Goal: Task Accomplishment & Management: Manage account settings

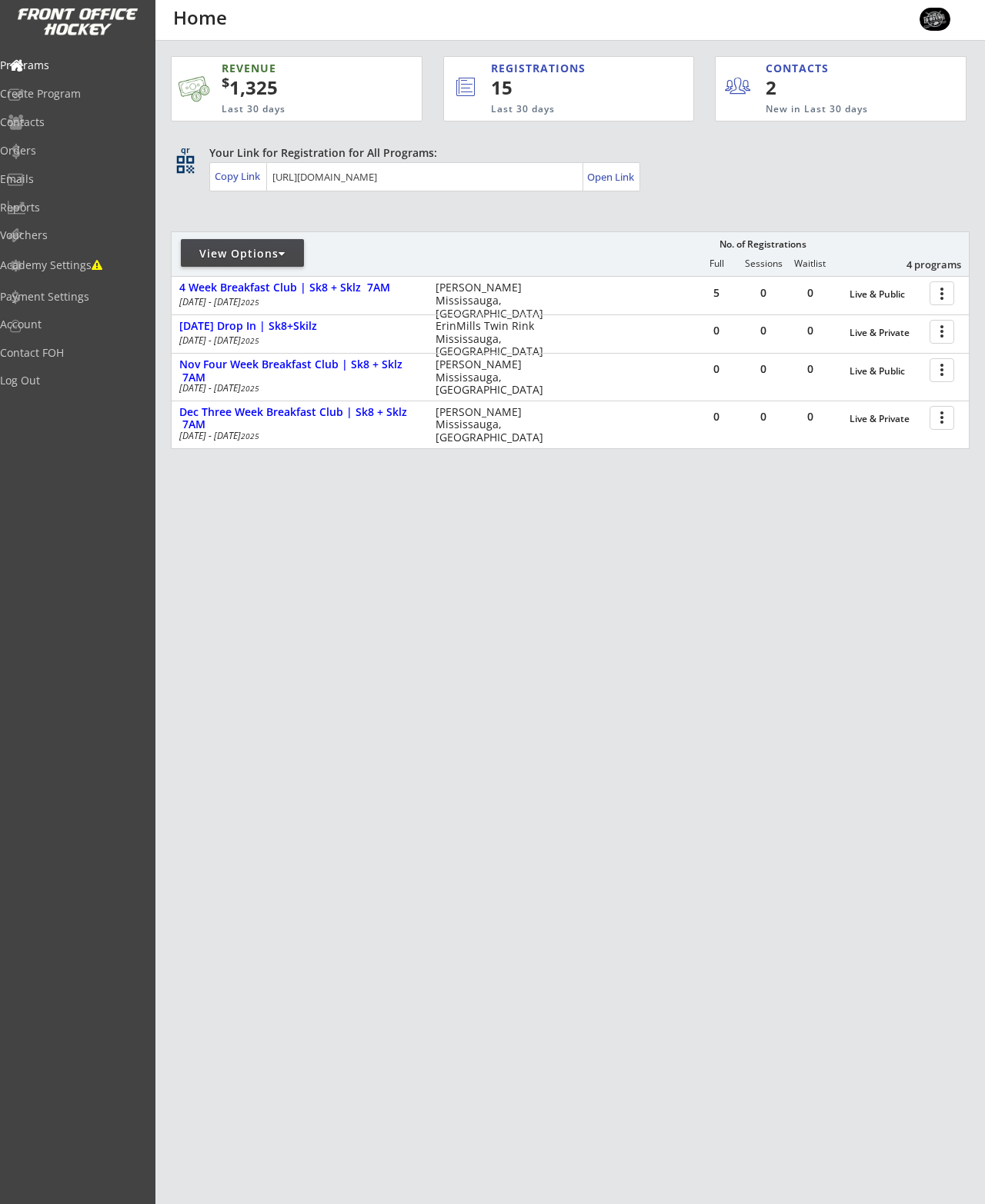
click at [253, 328] on div "[DATE] Drop In | Sk8+Skilz" at bounding box center [300, 326] width 240 height 13
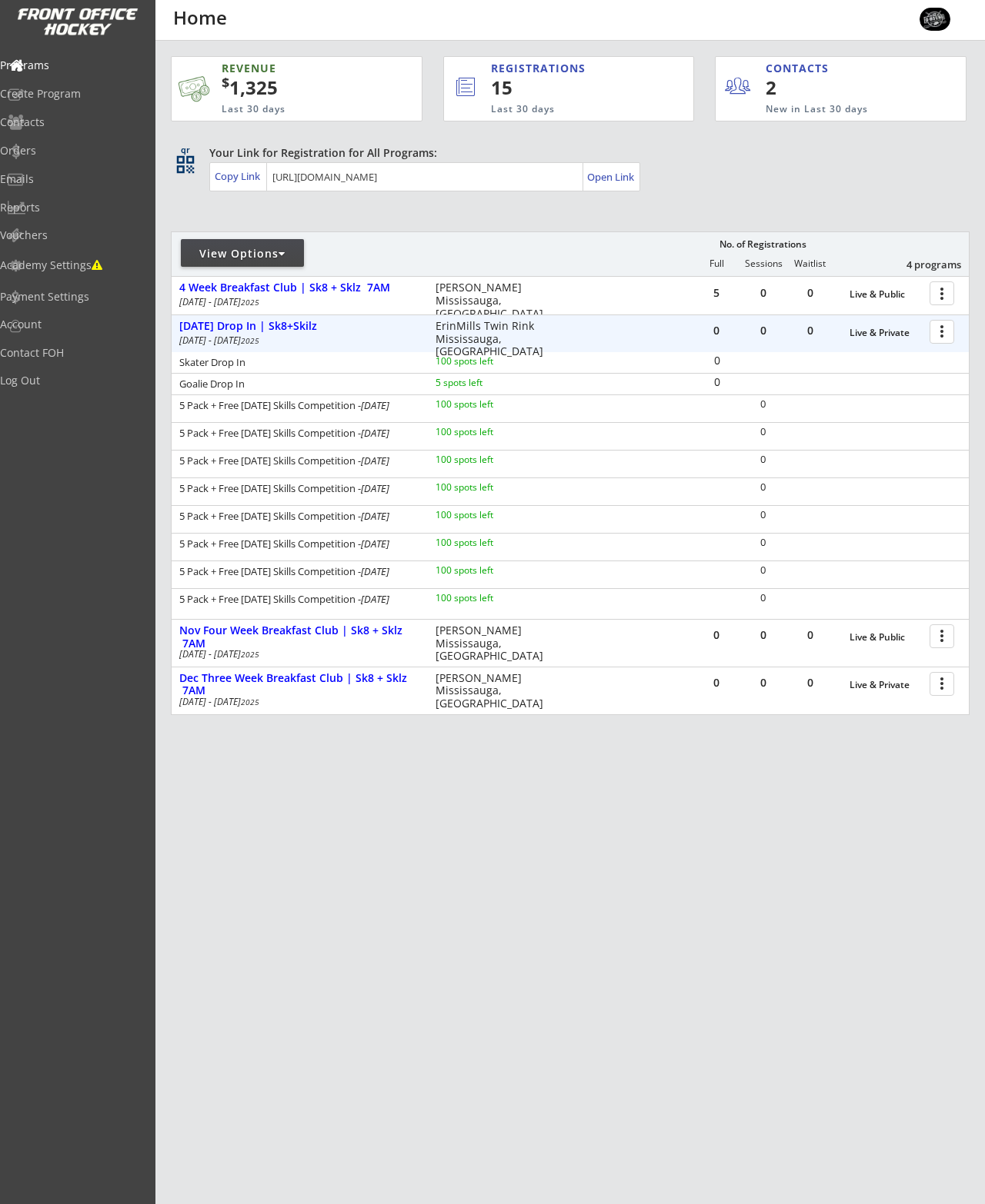
click at [941, 337] on div at bounding box center [944, 331] width 27 height 27
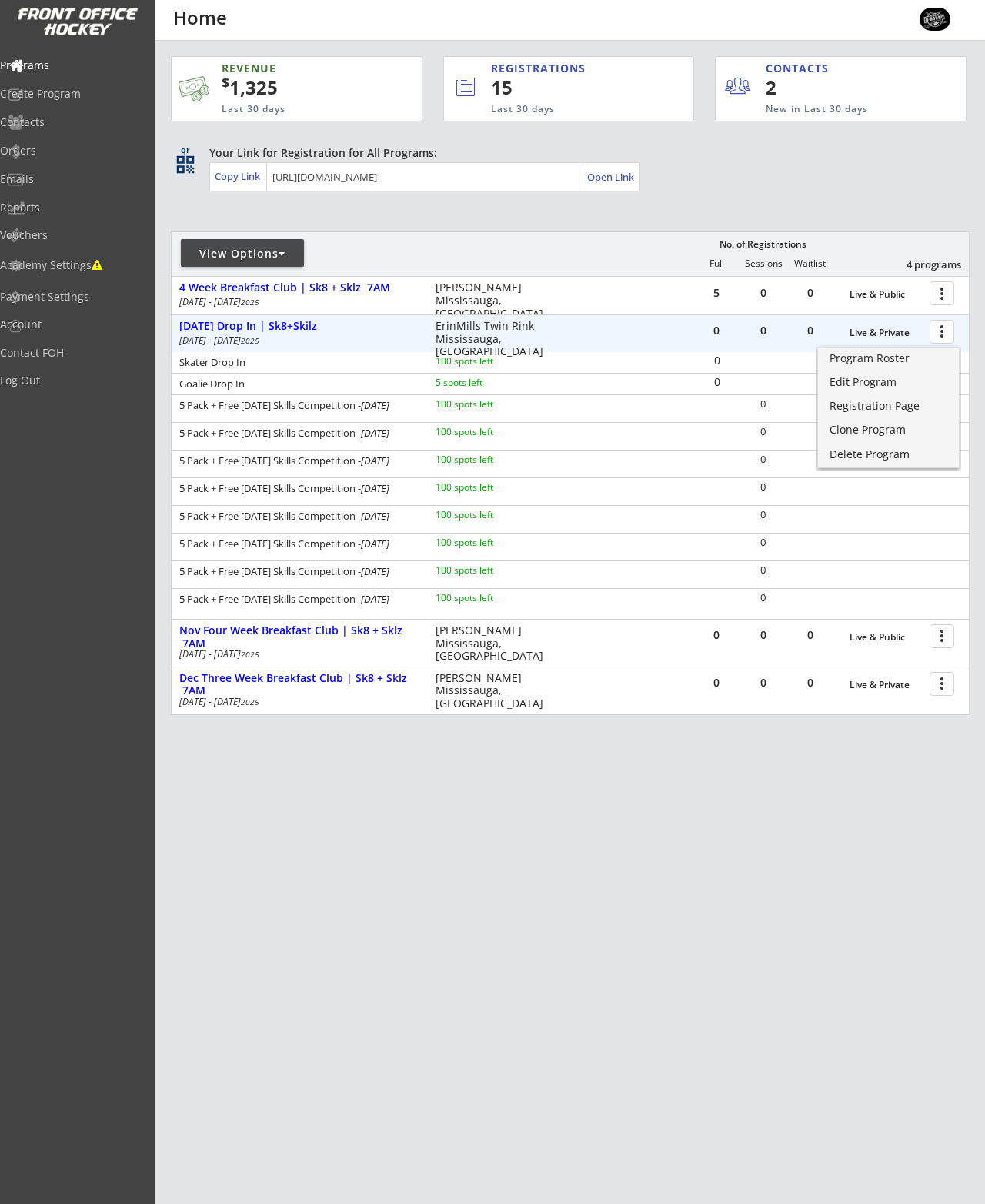
click at [871, 382] on div "Edit Program" at bounding box center [887, 382] width 118 height 10
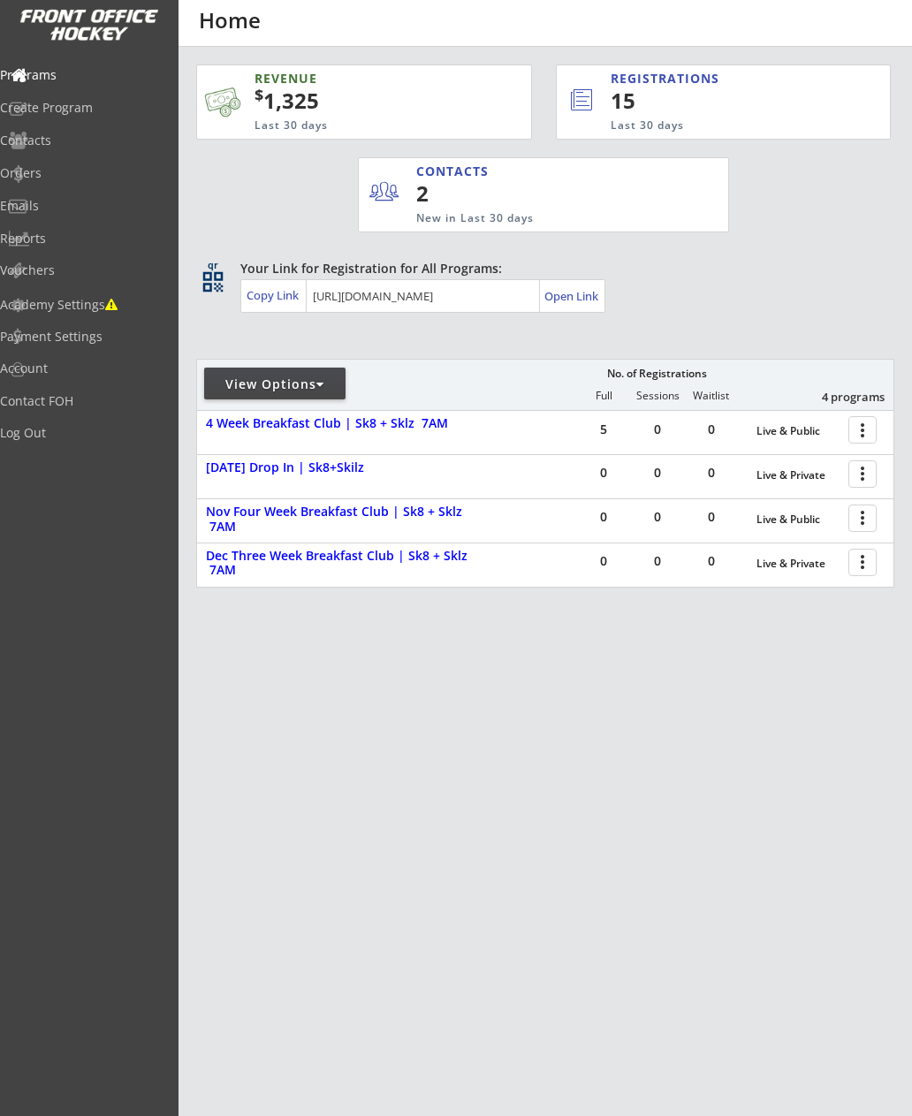
click at [291, 471] on div "[DATE] Drop In | Sk8+Skilz" at bounding box center [344, 467] width 276 height 15
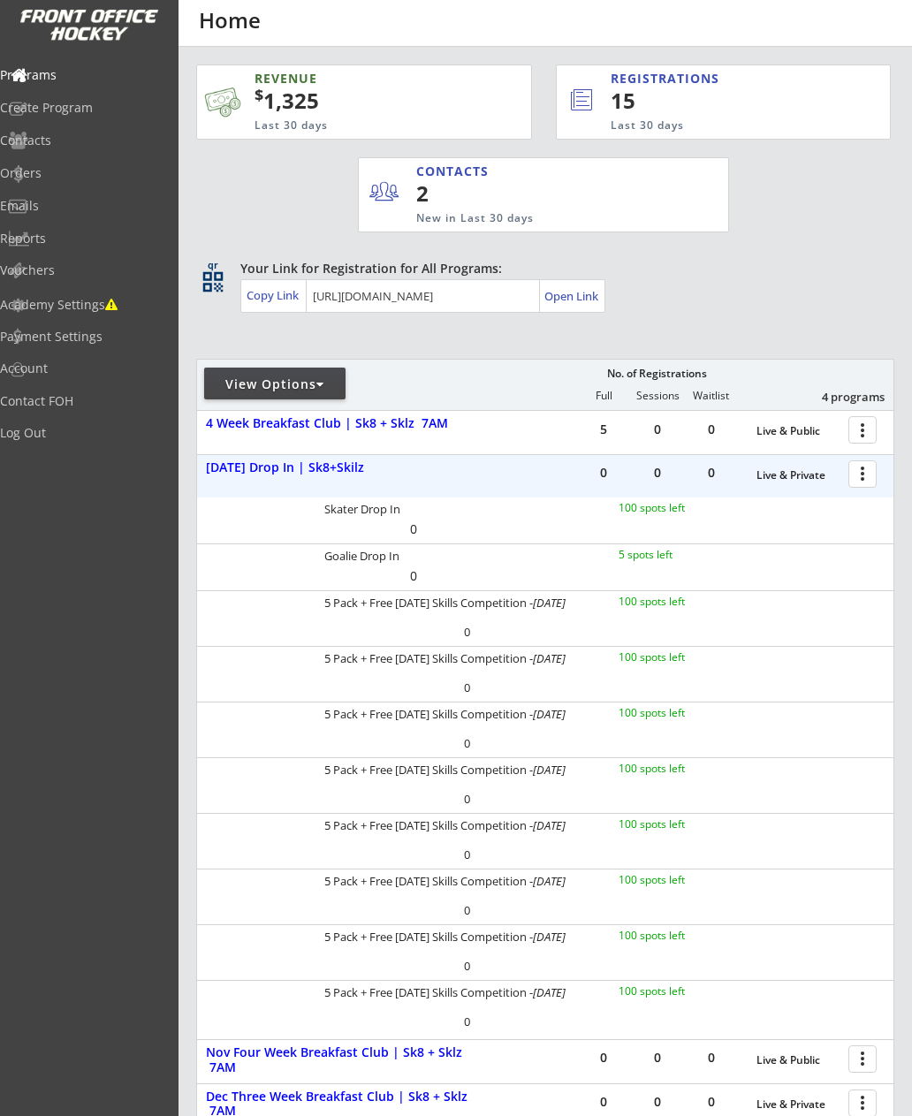
click at [87, 306] on div "Academy Settings" at bounding box center [84, 305] width 168 height 12
select select ""CAD""
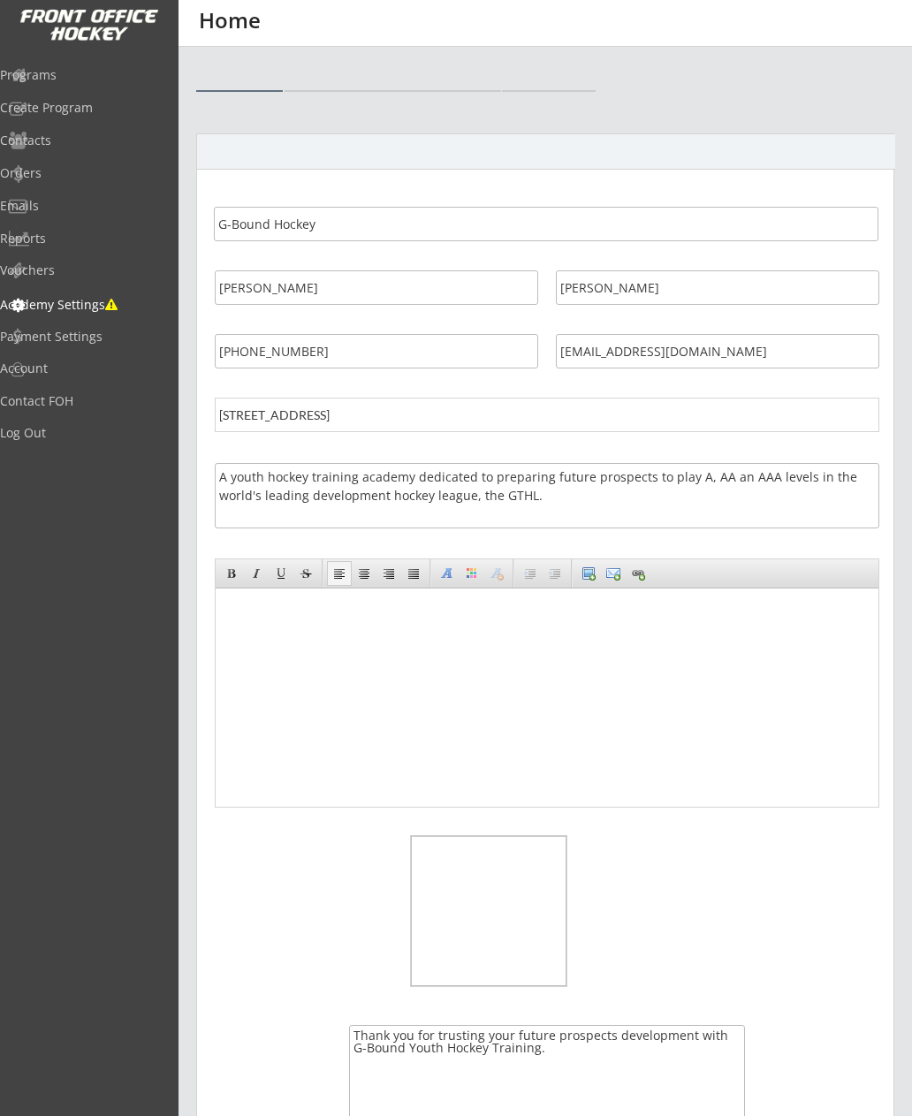
select select ""CAD""
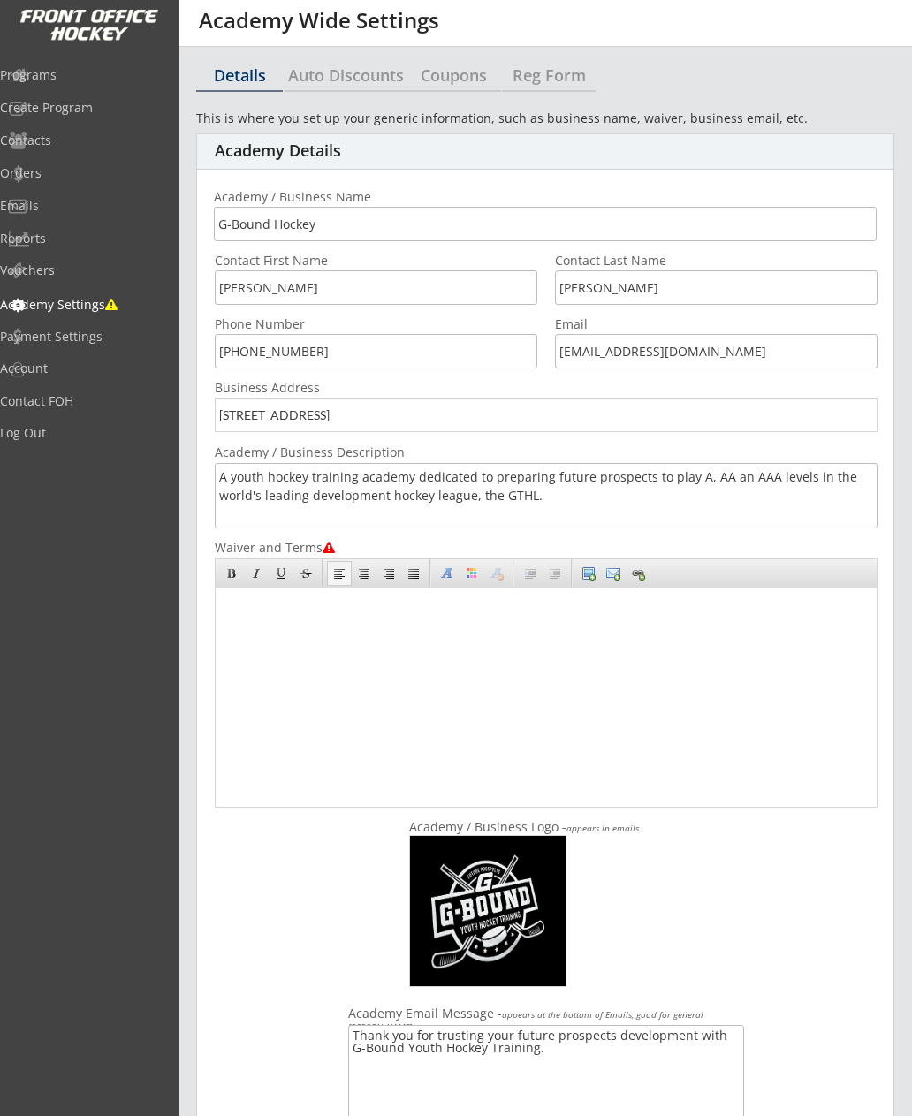
click at [352, 83] on div "Auto Discounts" at bounding box center [345, 75] width 123 height 16
select select "5"
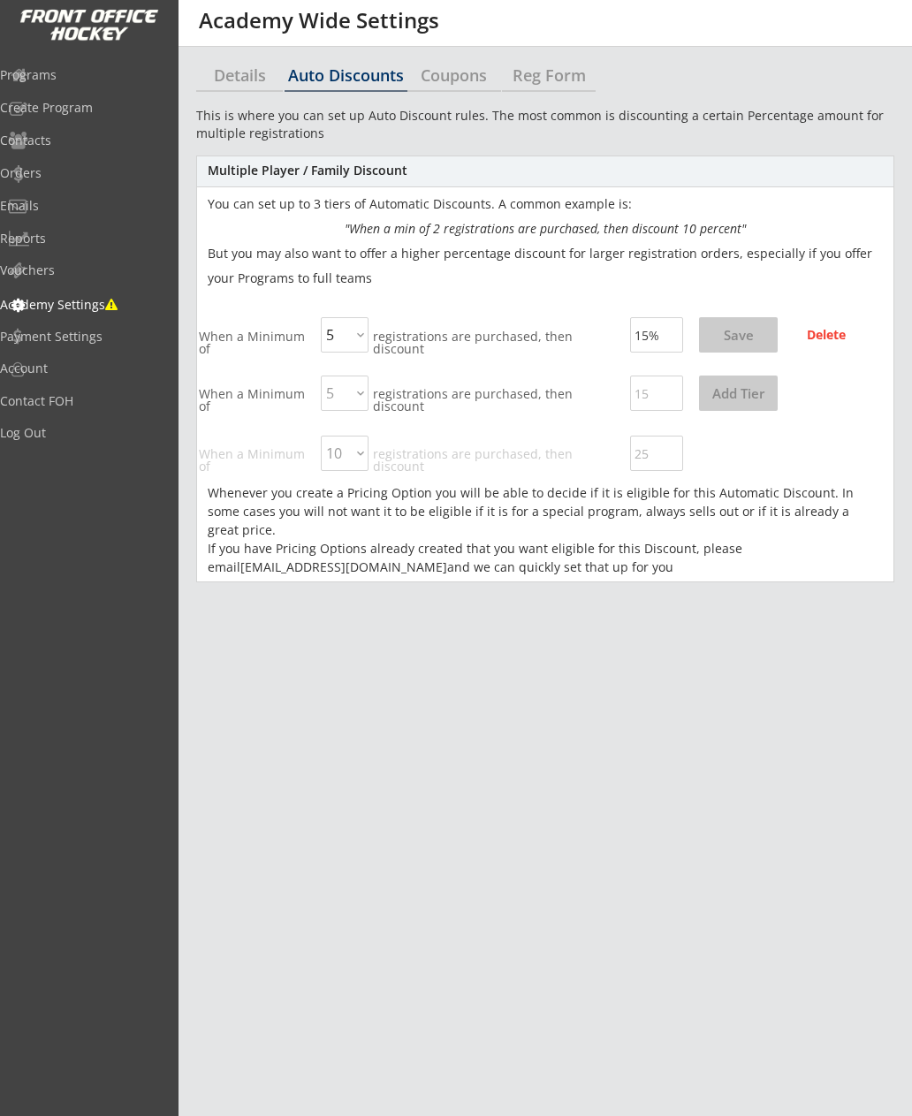
click at [81, 76] on div "Programs" at bounding box center [84, 75] width 168 height 12
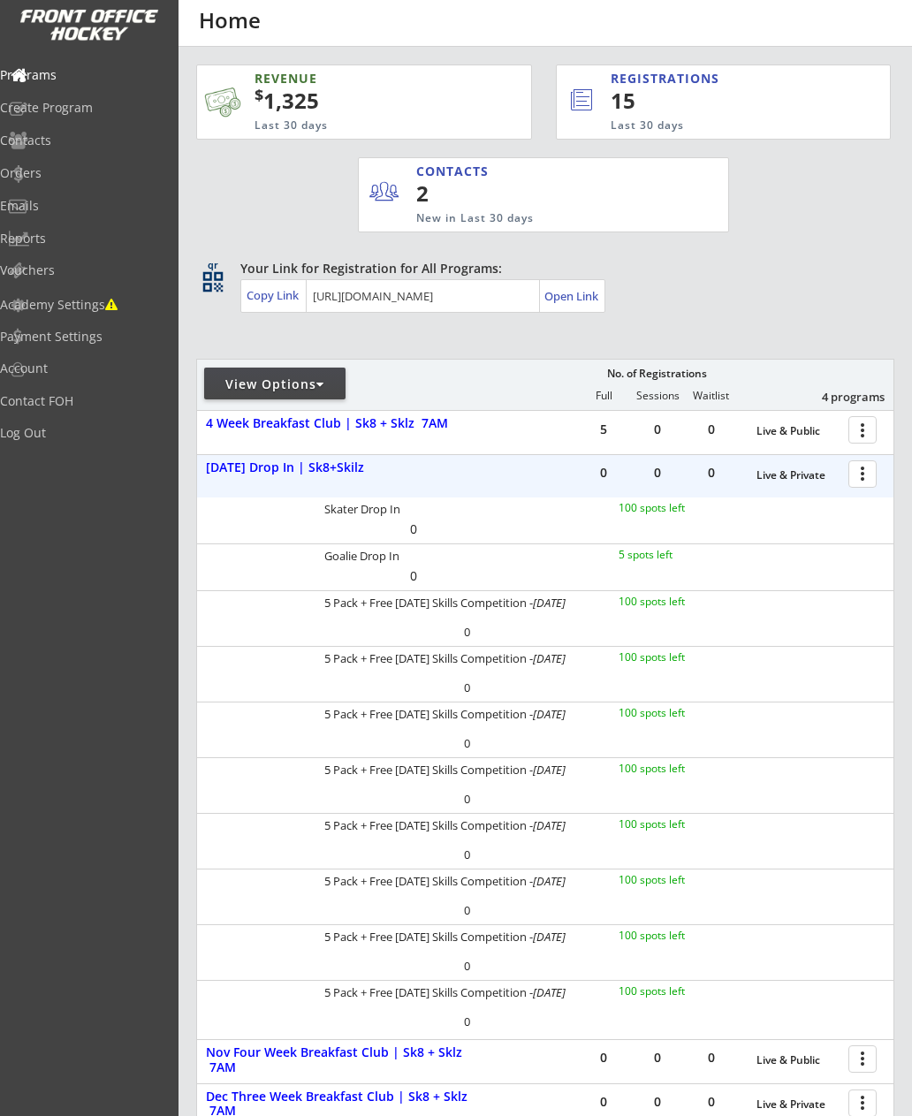
click at [869, 473] on div at bounding box center [865, 473] width 31 height 31
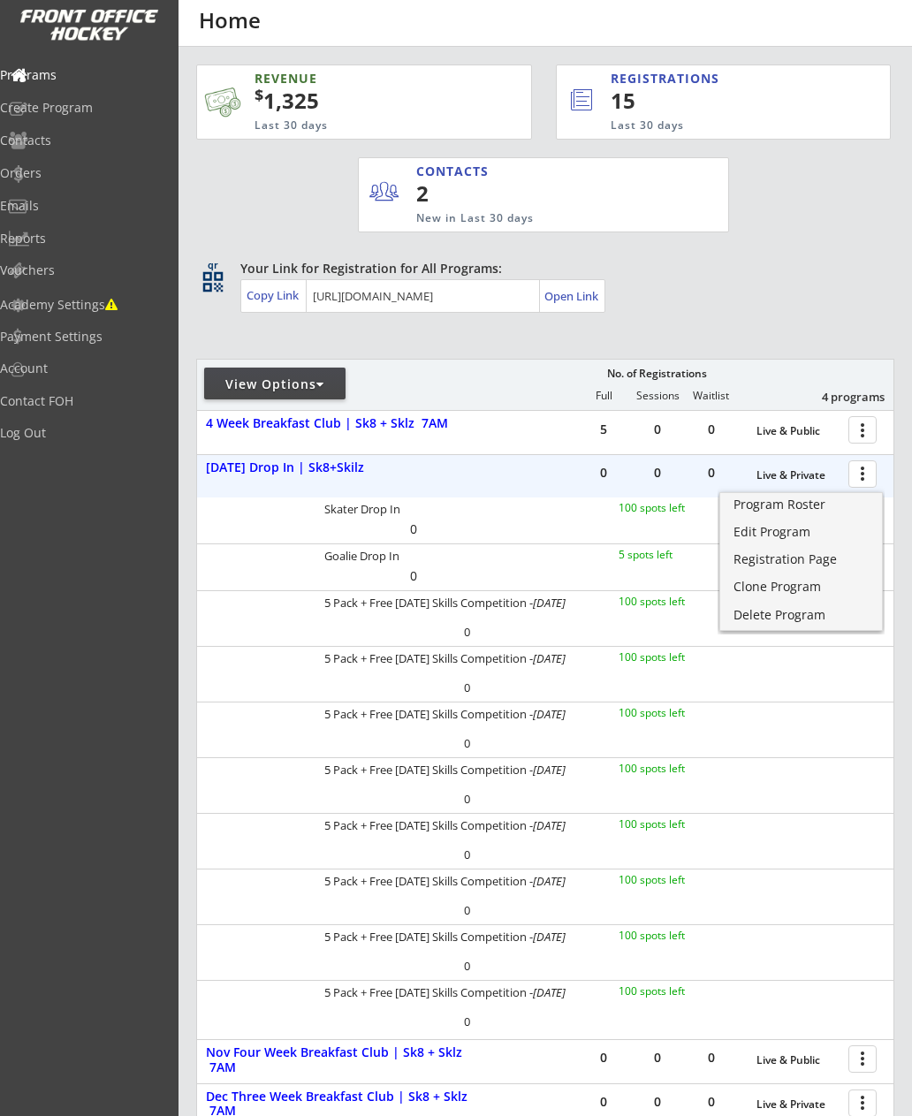
click at [792, 533] on div "Edit Program" at bounding box center [800, 532] width 135 height 12
